Goal: Task Accomplishment & Management: Manage account settings

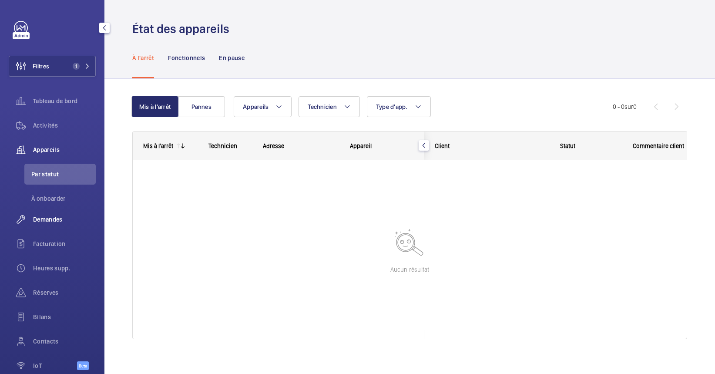
click at [32, 219] on wm-front-icon-button at bounding box center [21, 219] width 24 height 21
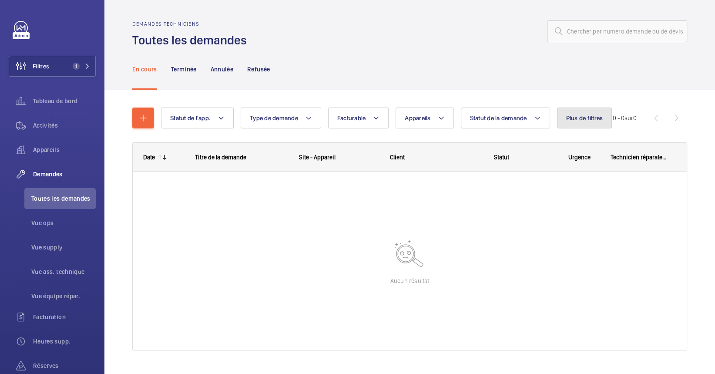
click at [592, 126] on button "Plus de filtres" at bounding box center [584, 118] width 55 height 21
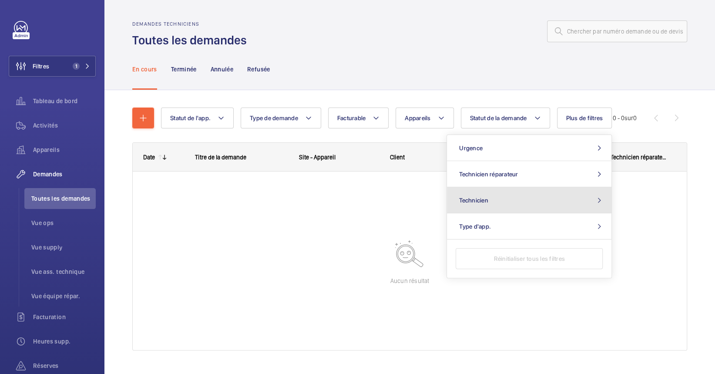
click at [487, 205] on button "Technicien" at bounding box center [529, 200] width 165 height 26
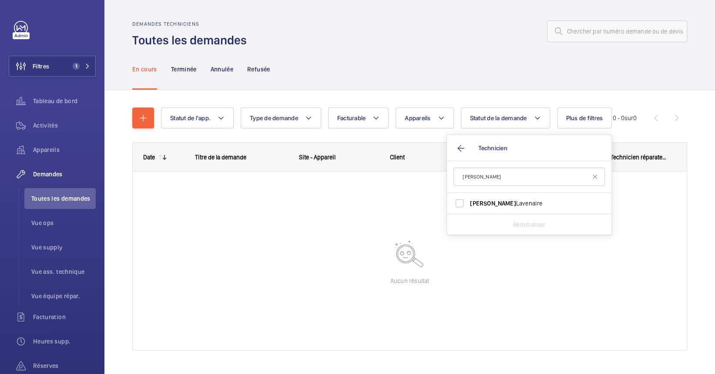
type input "[PERSON_NAME]"
click at [588, 202] on span "[PERSON_NAME]" at bounding box center [530, 203] width 120 height 9
click at [469, 202] on input "[PERSON_NAME]" at bounding box center [459, 203] width 17 height 17
checkbox input "true"
click at [271, 261] on div at bounding box center [410, 261] width 554 height 179
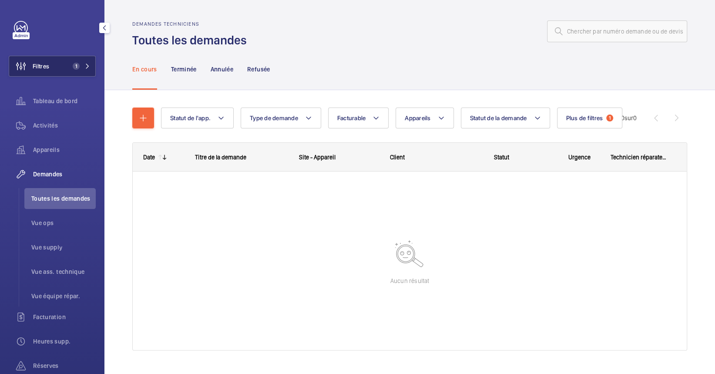
click at [59, 59] on button "Filtres 1" at bounding box center [52, 66] width 87 height 21
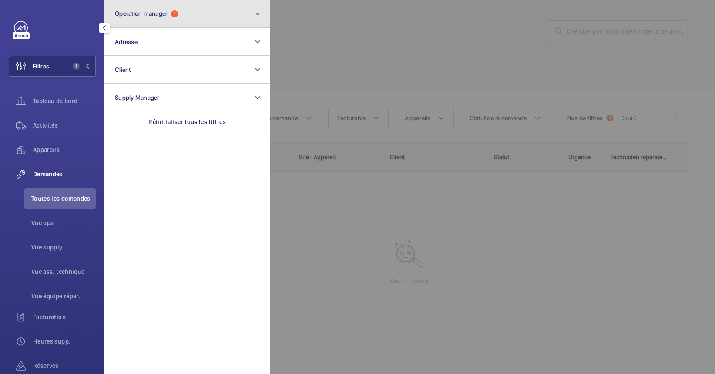
click at [174, 6] on button "Operation manager 1" at bounding box center [186, 14] width 165 height 28
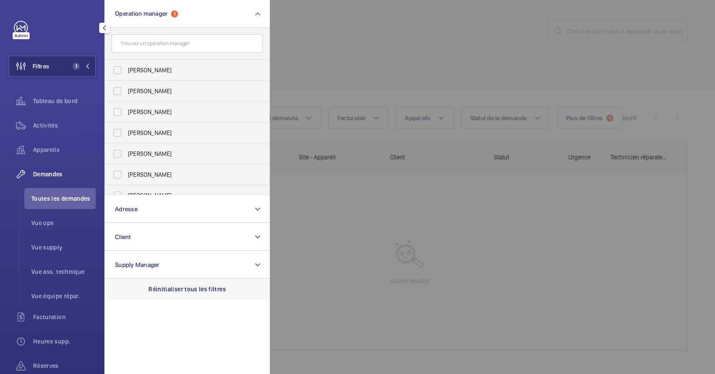
click at [187, 286] on p "Réinitialiser tous les filtres" at bounding box center [187, 289] width 78 height 9
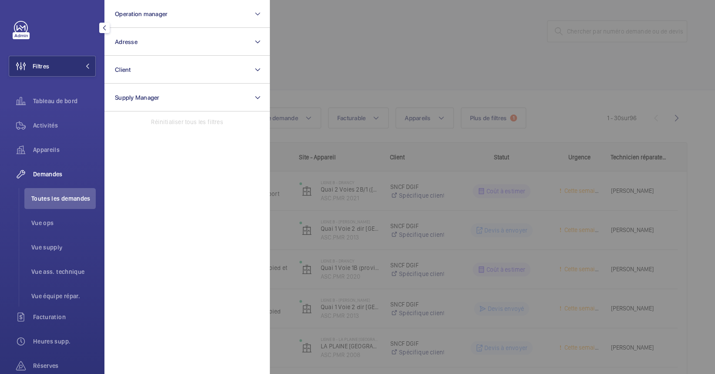
click at [342, 239] on div at bounding box center [627, 187] width 715 height 374
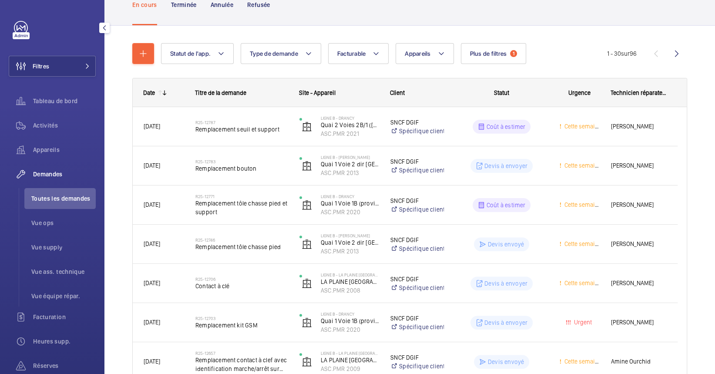
scroll to position [47, 0]
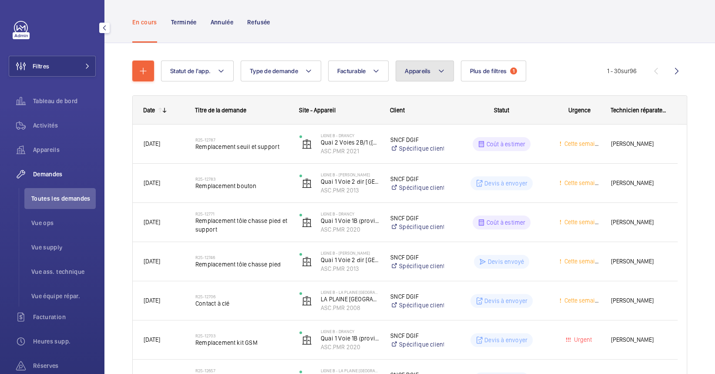
click at [420, 78] on button "Appareils" at bounding box center [425, 71] width 58 height 21
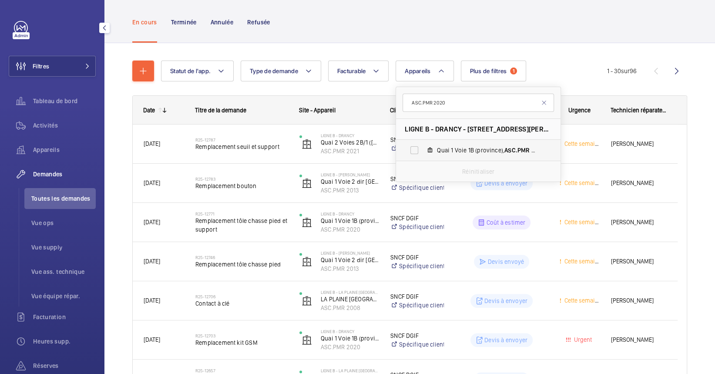
type input "ASC.PMR 2020"
click at [435, 148] on label "Quai 1 Voie 1B (province), ASC.PMR 2020" at bounding box center [471, 150] width 151 height 21
click at [423, 148] on input "Quai 1 Voie 1B (province), ASC.PMR 2020" at bounding box center [414, 150] width 17 height 17
checkbox input "true"
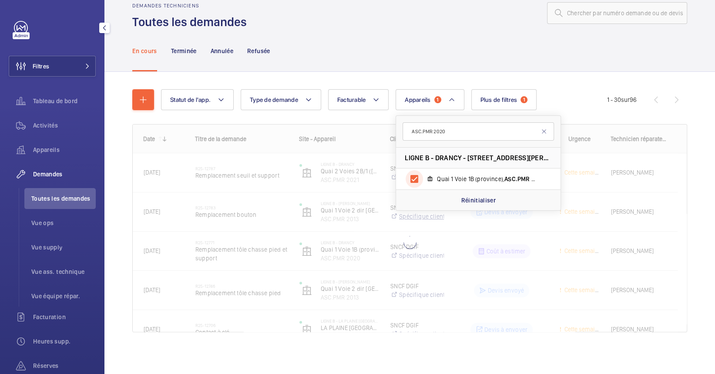
scroll to position [47, 0]
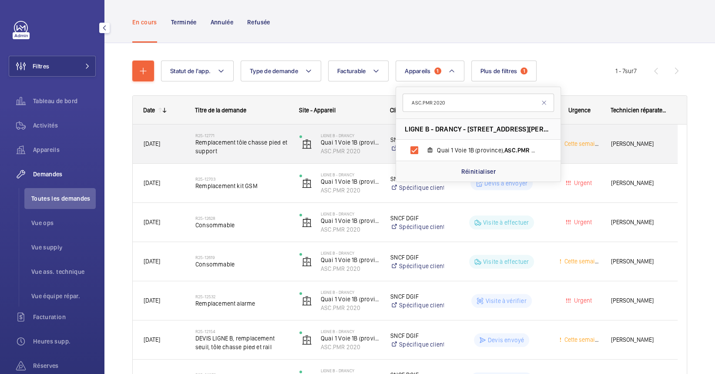
click at [216, 150] on span "Remplacement tôle chasse pied et support" at bounding box center [241, 146] width 93 height 17
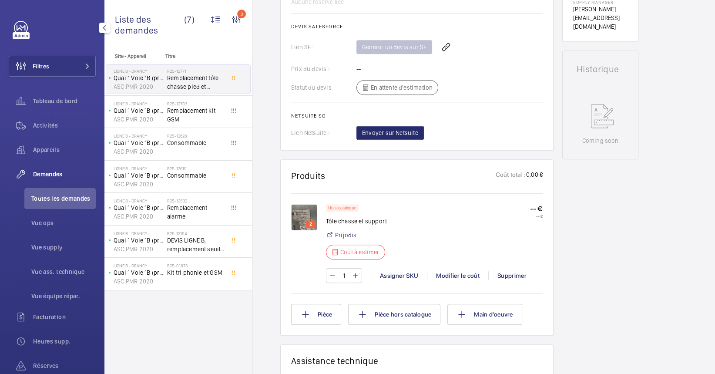
scroll to position [368, 0]
click at [43, 207] on li "Toutes les demandes" at bounding box center [59, 198] width 71 height 21
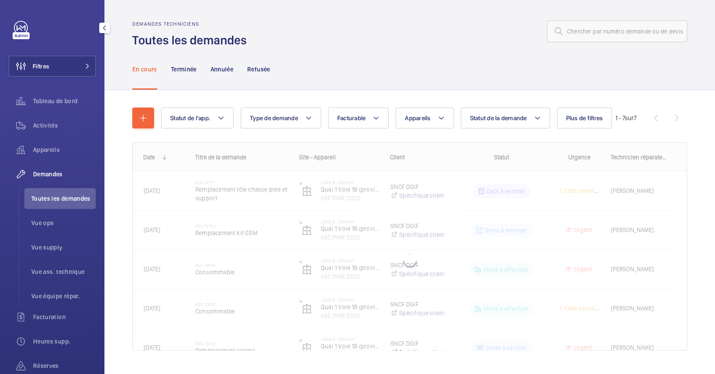
click at [52, 181] on div "Demandes" at bounding box center [52, 174] width 87 height 21
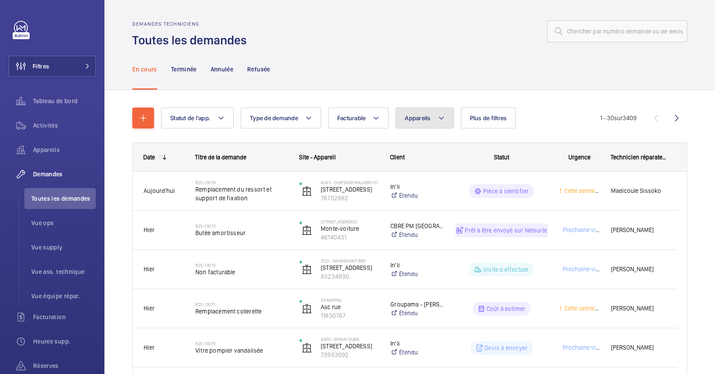
click at [418, 122] on button "Appareils" at bounding box center [425, 118] width 58 height 21
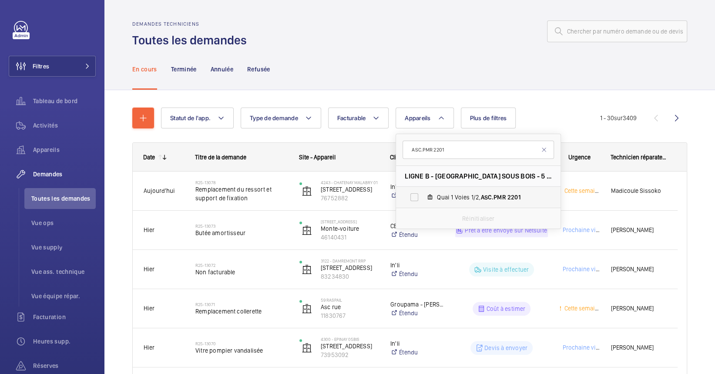
type input "ASC.PMR 2201"
click at [427, 204] on label "Quai 1 Voies 1/2, ASC.PMR 2201" at bounding box center [471, 197] width 151 height 21
click at [423, 204] on input "Quai 1 Voies 1/2, ASC.PMR 2201" at bounding box center [414, 197] width 17 height 17
checkbox input "true"
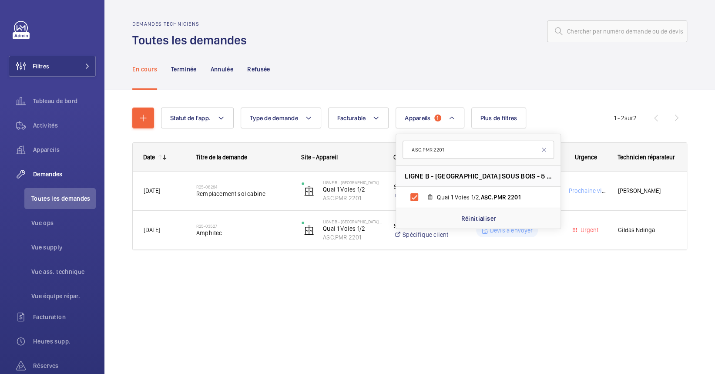
click at [317, 76] on div "En cours Terminée Annulée Refusée" at bounding box center [409, 68] width 555 height 41
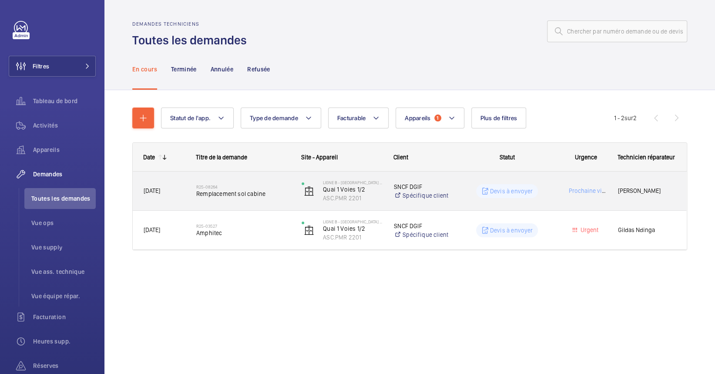
click at [266, 190] on span "Remplacement sol cabine" at bounding box center [243, 193] width 94 height 9
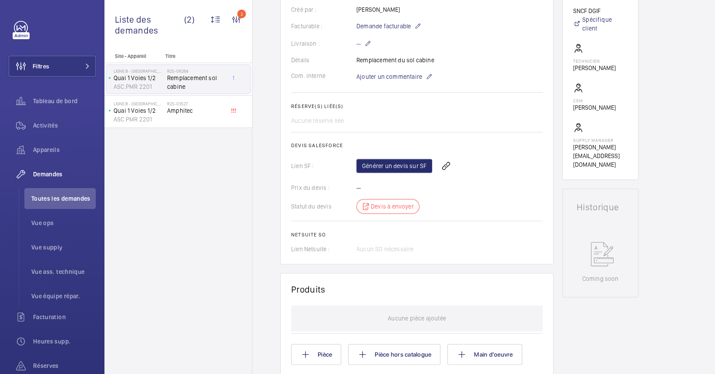
scroll to position [248, 0]
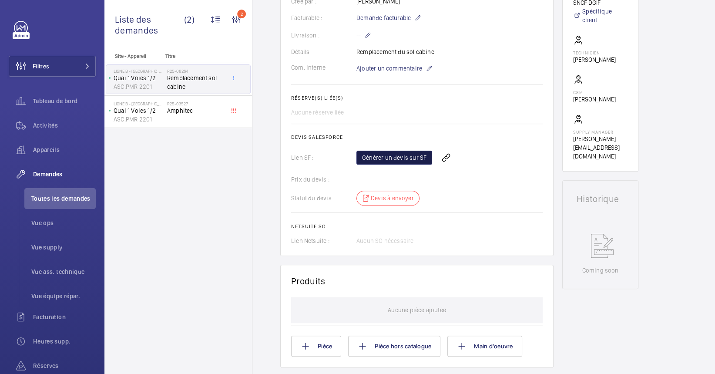
click at [374, 157] on link "Générer un devis sur SF" at bounding box center [395, 158] width 76 height 14
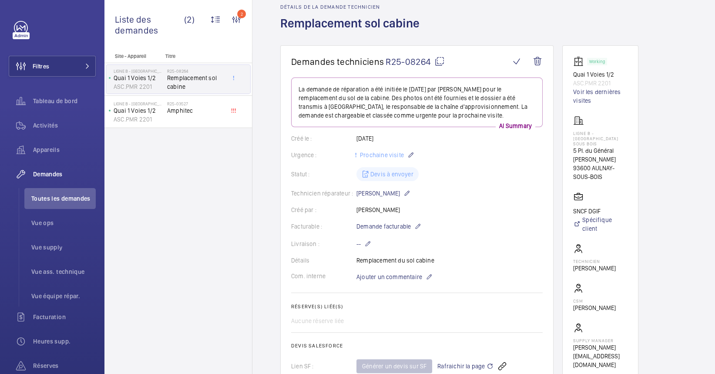
scroll to position [0, 0]
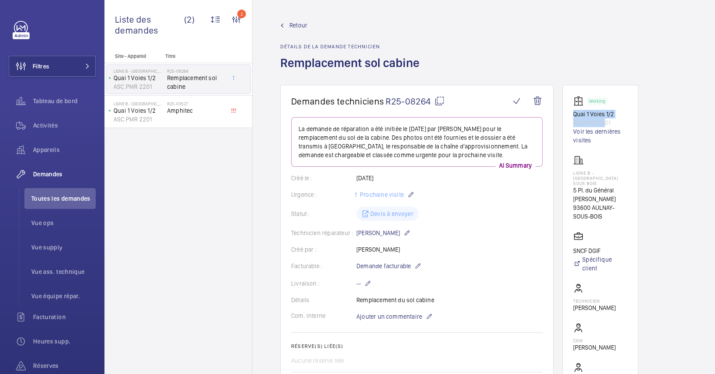
drag, startPoint x: 606, startPoint y: 123, endPoint x: 573, endPoint y: 112, distance: 35.0
click at [573, 112] on div "Working Quai 1 Voies 1/2 ASC.PMR 2201 Voir les dernières visites" at bounding box center [600, 120] width 54 height 49
drag, startPoint x: 573, startPoint y: 112, endPoint x: 627, endPoint y: 126, distance: 56.3
click at [627, 126] on p "ASC.PMR 2201" at bounding box center [600, 122] width 54 height 9
drag, startPoint x: 617, startPoint y: 123, endPoint x: 566, endPoint y: 125, distance: 51.4
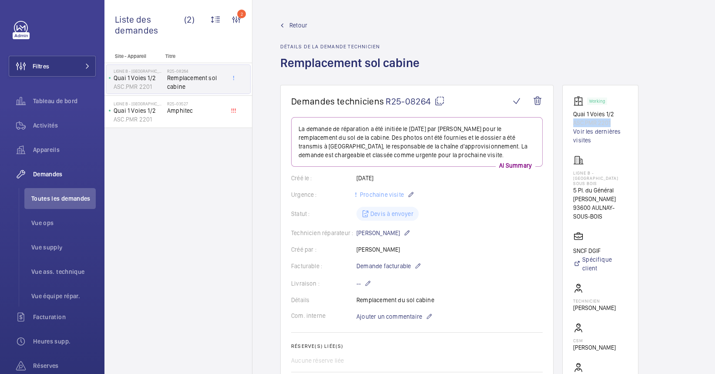
click at [566, 125] on wm-front-card "Working Quai 1 Voies 1/2 ASC.PMR 2201 Voir les dernières visites LIGNE B - [GEO…" at bounding box center [601, 252] width 76 height 335
copy p "ASC.PMR 2201"
drag, startPoint x: 590, startPoint y: 178, endPoint x: 570, endPoint y: 173, distance: 20.2
click at [570, 173] on wm-front-card "Working Quai 1 Voies 1/2 ASC.PMR 2201 Voir les dernières visites LIGNE B - [GEO…" at bounding box center [601, 252] width 76 height 335
copy p "LIGNE B - [GEOGRAPHIC_DATA] SOUS BOIS"
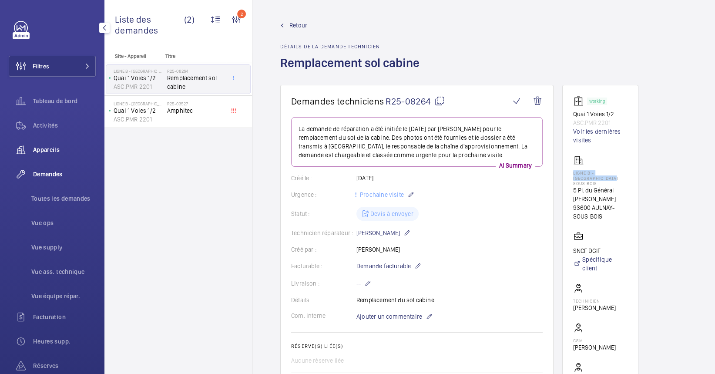
click at [69, 141] on div "Appareils" at bounding box center [52, 149] width 87 height 21
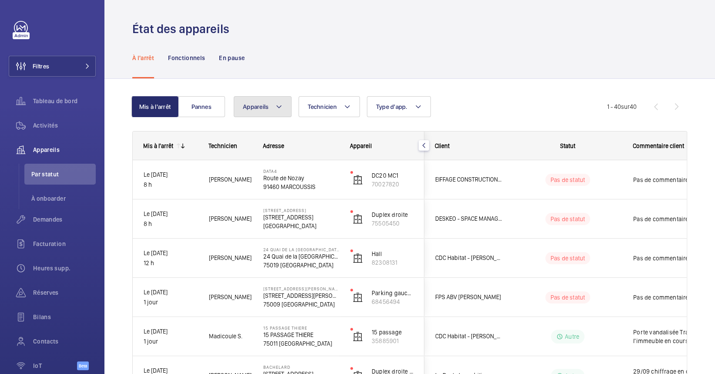
click at [280, 104] on mat-icon at bounding box center [279, 106] width 7 height 10
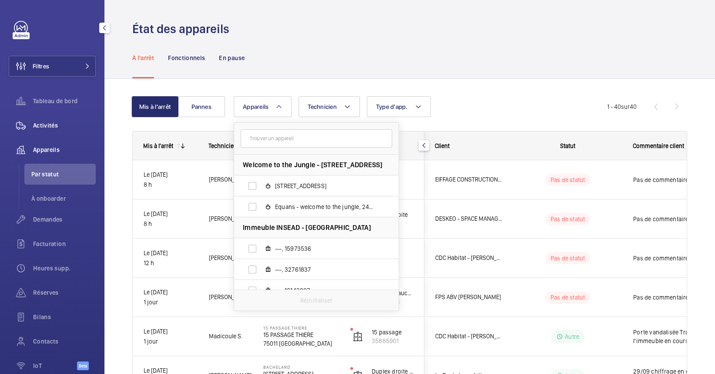
click at [84, 122] on span "Activités" at bounding box center [64, 125] width 63 height 9
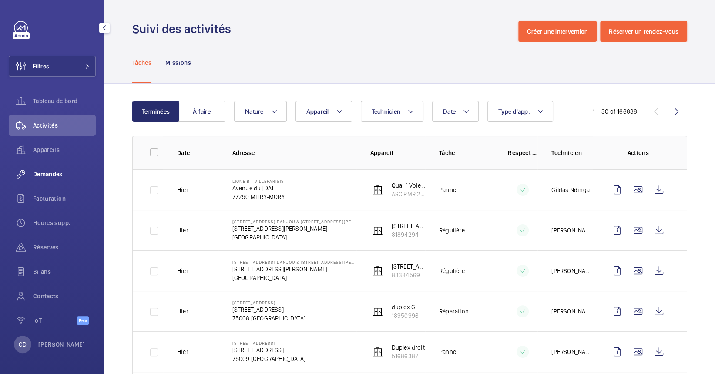
click at [50, 179] on div "Demandes" at bounding box center [52, 174] width 87 height 21
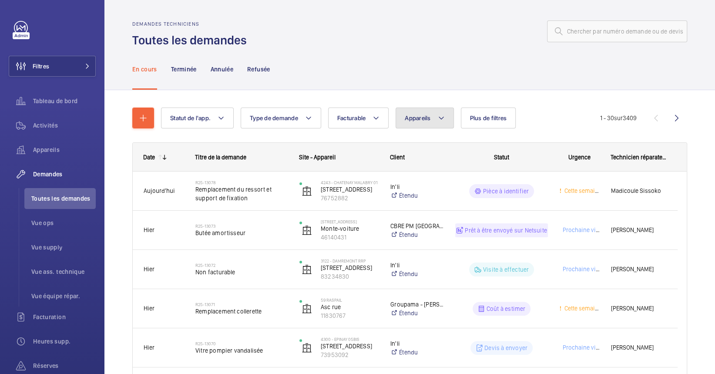
click at [446, 115] on button "Appareils" at bounding box center [425, 118] width 58 height 21
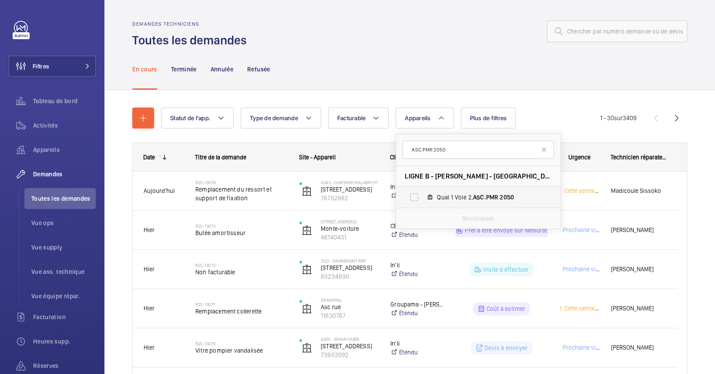
type input "ASC.PMR 2050"
click at [442, 196] on span "Quai 1 Voie 2, ASC.PMR 2050" at bounding box center [487, 197] width 101 height 9
click at [423, 196] on input "Quai 1 Voie 2, ASC.PMR 2050" at bounding box center [414, 197] width 17 height 17
checkbox input "true"
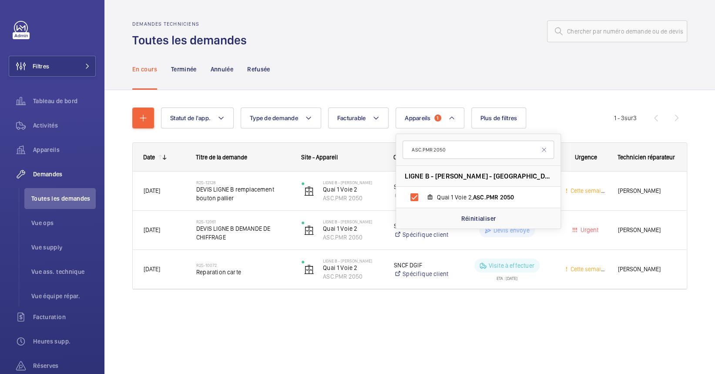
click at [334, 334] on div "Demandes techniciens Toutes les demandes En cours Terminée Annulée Refusée Stat…" at bounding box center [409, 187] width 611 height 374
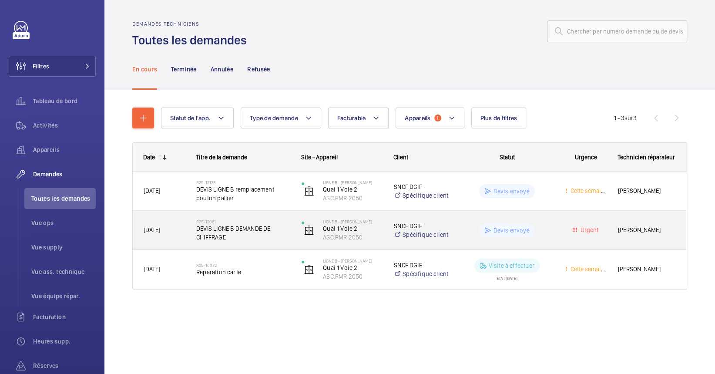
click at [475, 230] on wm-front-pills-cell "Devis envoyé" at bounding box center [507, 230] width 94 height 14
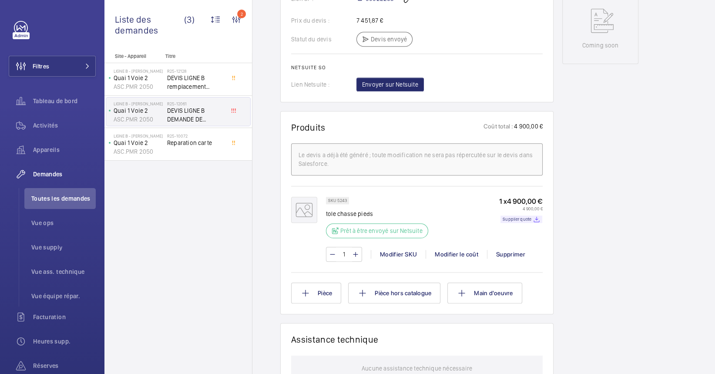
scroll to position [448, 0]
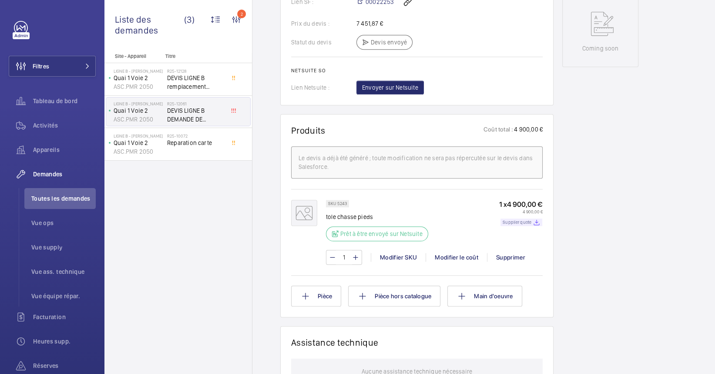
click at [537, 219] on mat-icon at bounding box center [536, 222] width 7 height 7
